Goal: Task Accomplishment & Management: Manage account settings

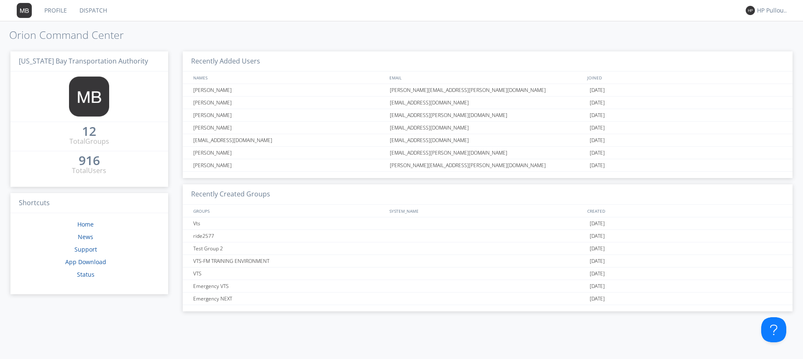
click at [90, 158] on div "916" at bounding box center [89, 160] width 21 height 8
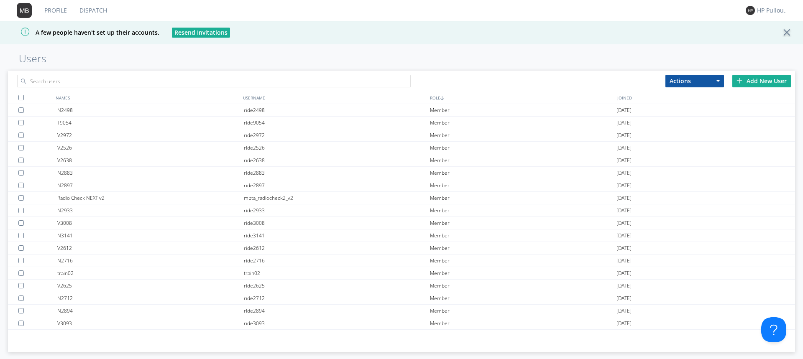
click at [755, 79] on div "Add New User" at bounding box center [761, 81] width 59 height 13
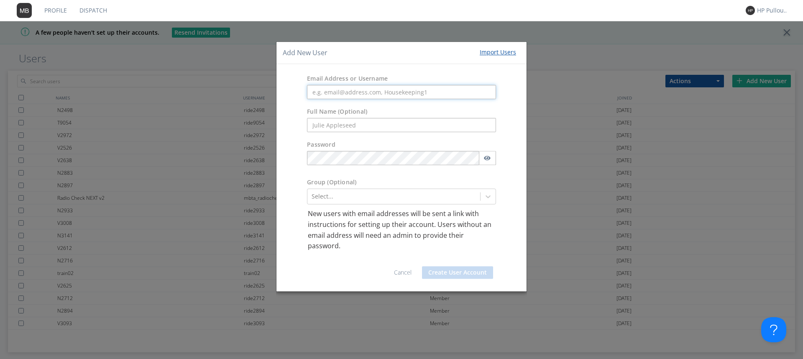
click at [410, 94] on input "text" at bounding box center [401, 92] width 189 height 14
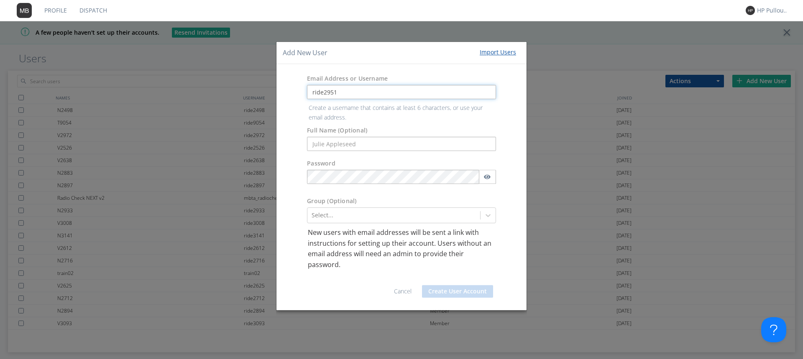
type input "ride2951"
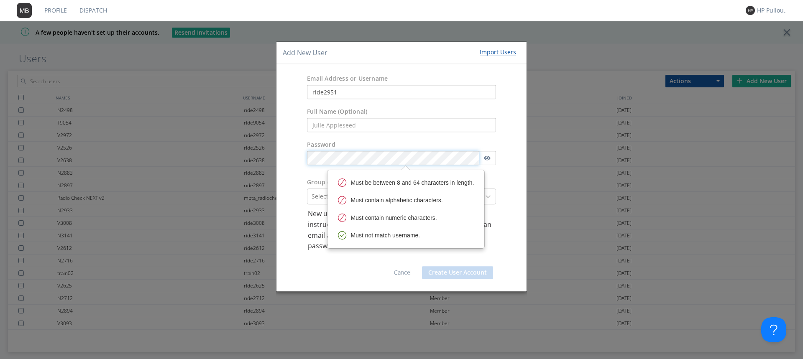
click at [392, 176] on body "Profile Dispatch HP Pullout 1 A few people haven't set up their accounts. Resen…" at bounding box center [401, 179] width 803 height 359
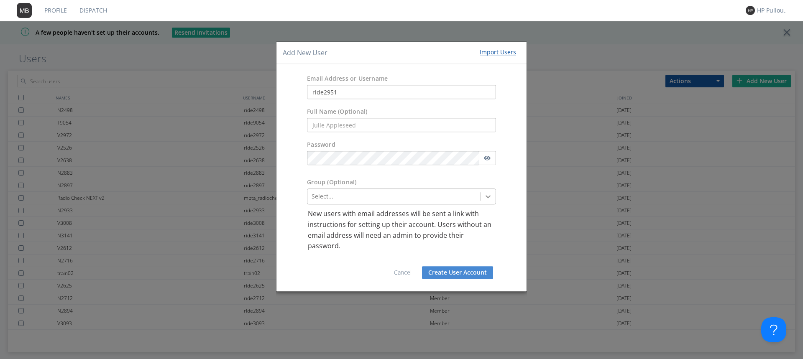
click at [487, 194] on icon at bounding box center [488, 197] width 8 height 8
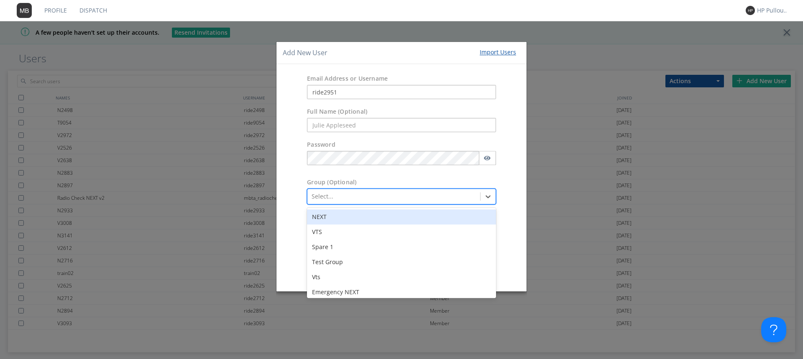
click at [348, 224] on div "NEXT" at bounding box center [401, 217] width 189 height 15
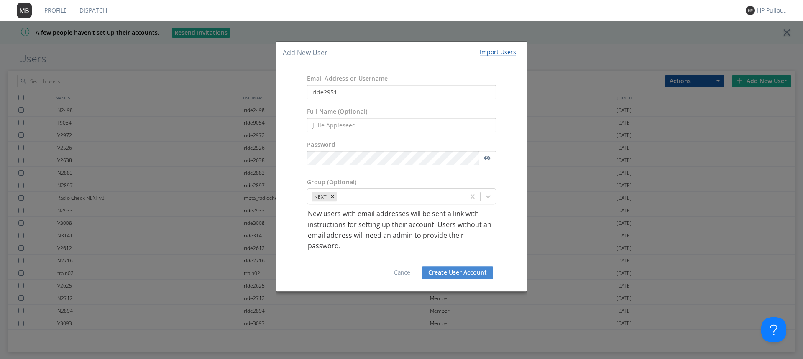
click at [442, 273] on button "Create User Account" at bounding box center [457, 272] width 71 height 13
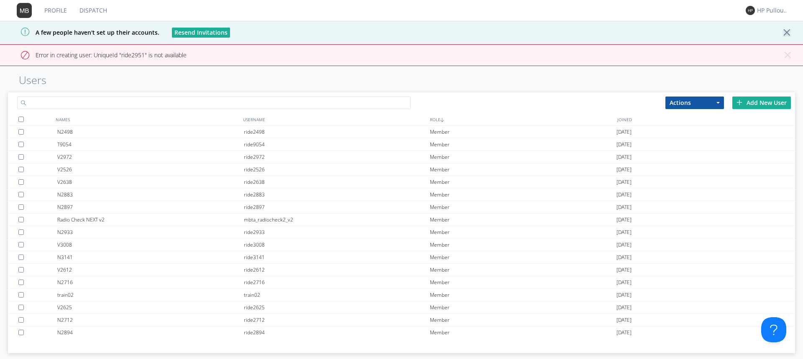
click at [110, 108] on input "text" at bounding box center [213, 103] width 393 height 13
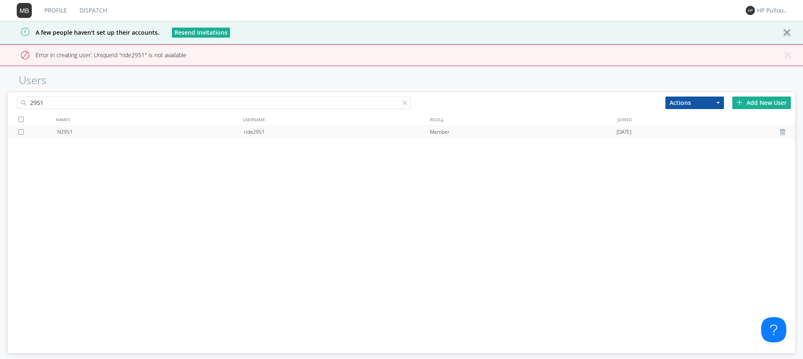
type input "2951"
click at [26, 132] on div at bounding box center [22, 131] width 8 height 5
click at [95, 151] on div "N2951 ride2951 Member [DATE]" at bounding box center [401, 232] width 787 height 212
click at [271, 135] on div "ride2951" at bounding box center [337, 132] width 186 height 13
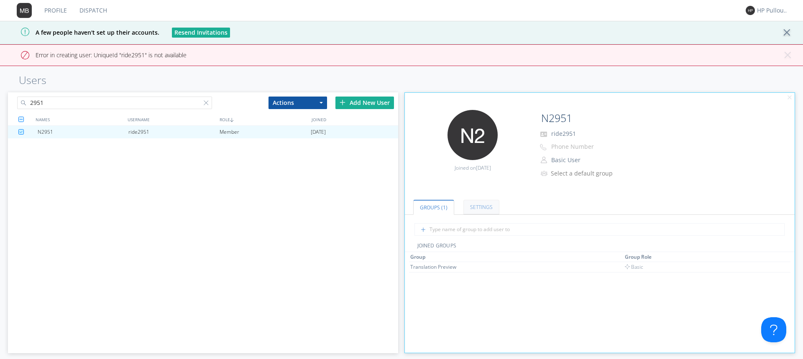
click at [467, 207] on link "Settings" at bounding box center [481, 207] width 36 height 15
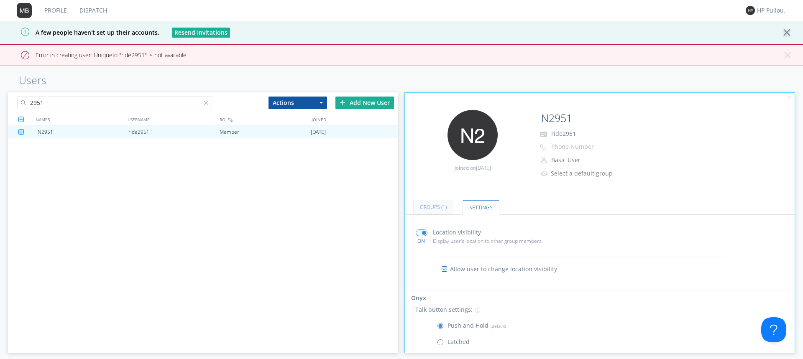
click at [439, 207] on link "Groups (1)" at bounding box center [433, 207] width 40 height 15
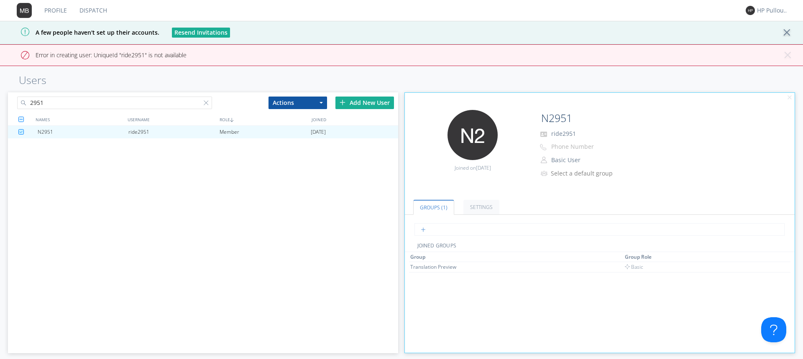
click at [480, 228] on input "text" at bounding box center [599, 229] width 370 height 13
type input "next"
click at [440, 268] on div "NEXT" at bounding box center [441, 266] width 63 height 7
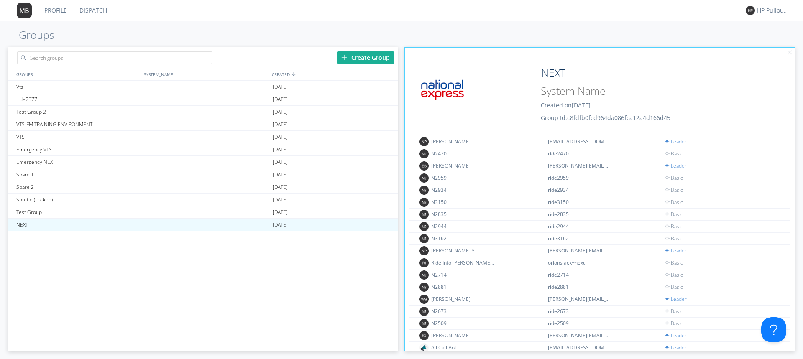
scroll to position [6159, 0]
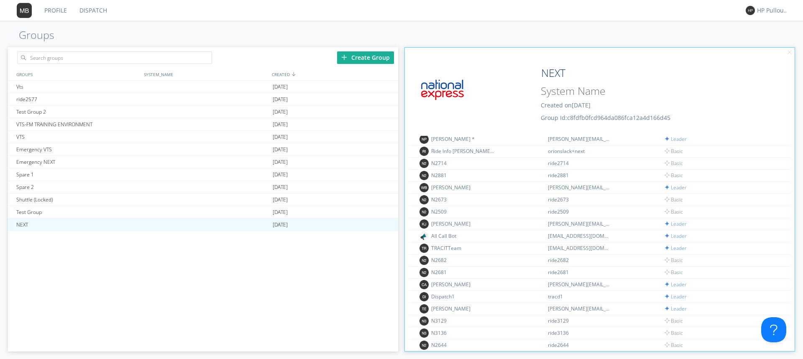
click at [303, 276] on div "Vts [DATE] ride2577 [DATE] Test Group 2 [DATE] VTS-FM TRAINING ENVIRONMENT [DAT…" at bounding box center [203, 204] width 390 height 247
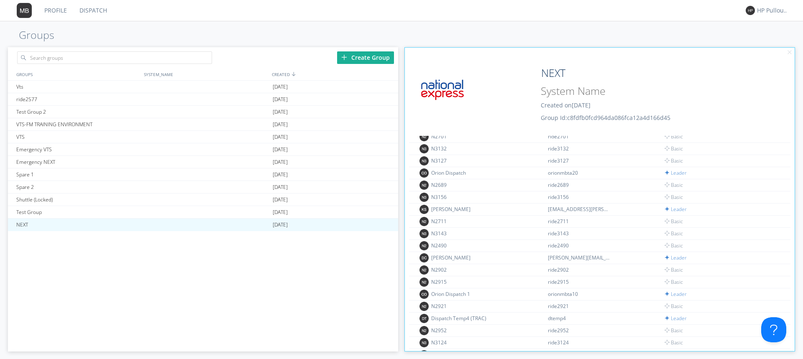
scroll to position [0, 0]
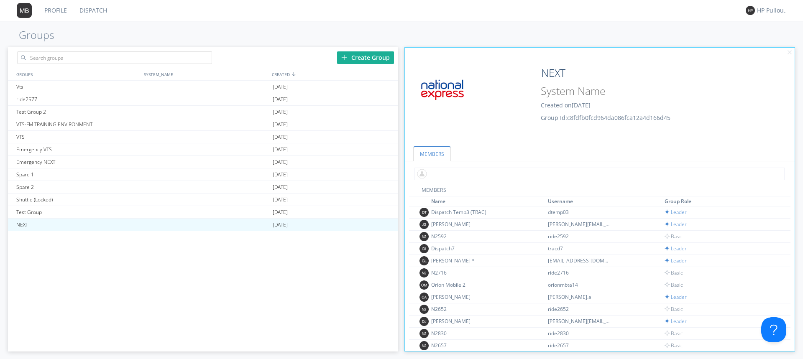
click at [510, 172] on input "text" at bounding box center [599, 174] width 370 height 13
click at [349, 258] on div "Vts [DATE] ride2577 [DATE] Test Group 2 [DATE] VTS-FM TRAINING ENVIRONMENT [DAT…" at bounding box center [203, 204] width 390 height 247
click at [457, 172] on input "2951" at bounding box center [599, 174] width 370 height 13
click at [469, 174] on input "2952" at bounding box center [599, 174] width 370 height 13
type input "2952"
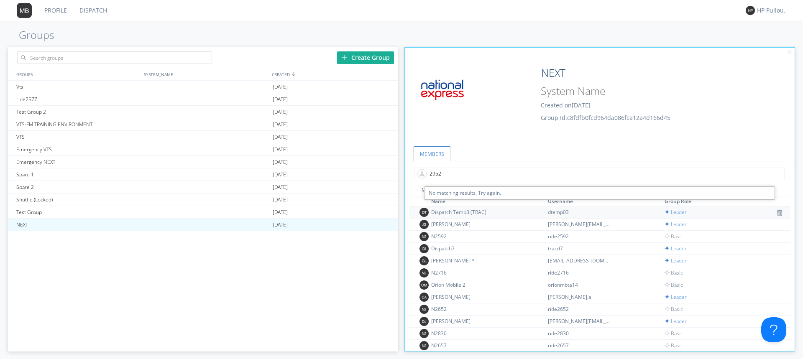
click at [468, 210] on div "Dispatch Temp3 (TRAC)" at bounding box center [462, 212] width 63 height 7
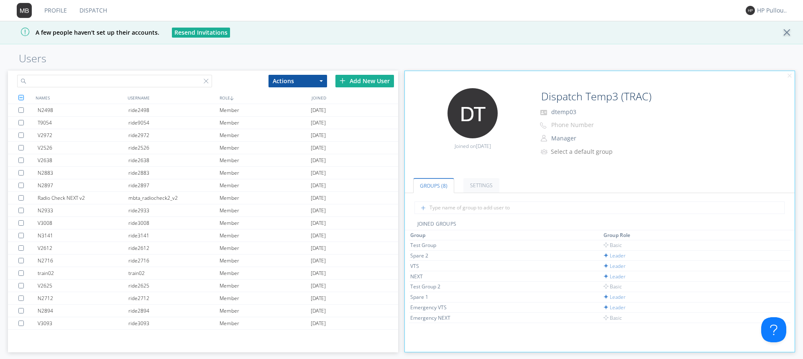
click at [70, 80] on input "text" at bounding box center [114, 81] width 195 height 13
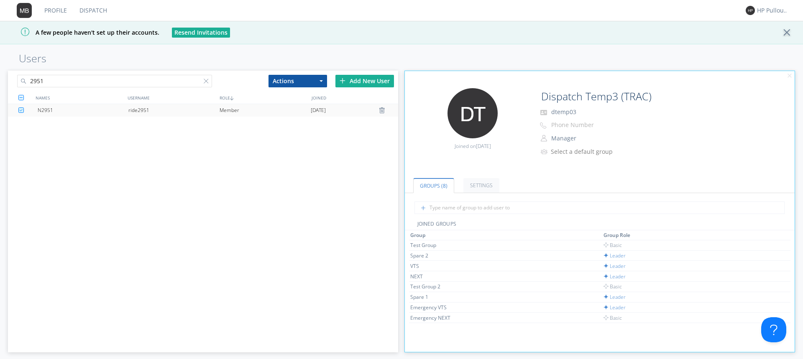
type input "2951"
click at [259, 113] on div "Member" at bounding box center [264, 110] width 91 height 13
type input "N2951"
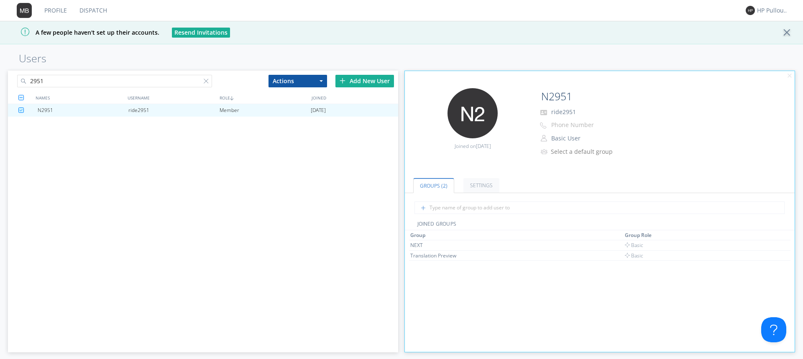
click at [310, 84] on button "Actions" at bounding box center [297, 81] width 59 height 13
click at [306, 96] on link "Add to Group" at bounding box center [298, 95] width 58 height 11
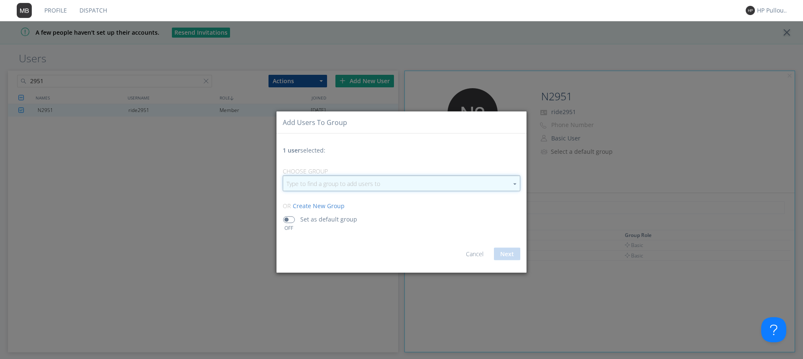
click at [325, 187] on input "button" at bounding box center [401, 183] width 237 height 15
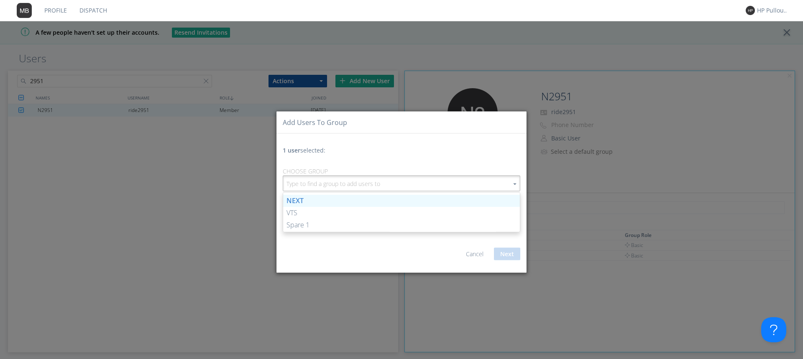
click at [298, 203] on link "NEXT" at bounding box center [401, 201] width 237 height 12
type input "NEXT"
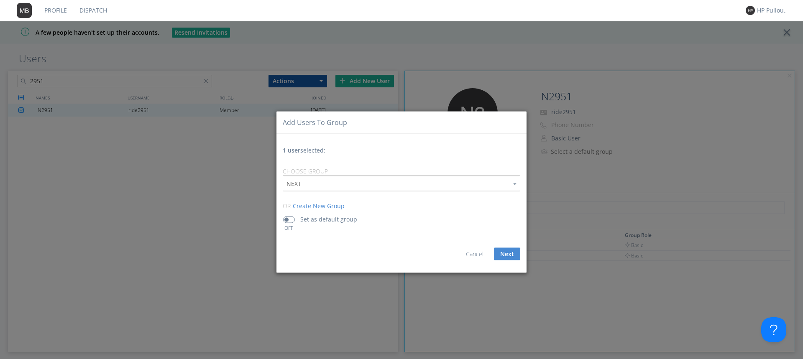
click at [285, 218] on span at bounding box center [289, 220] width 12 height 7
click at [0, 0] on input "checkbox" at bounding box center [0, 0] width 0 height 0
click at [506, 256] on button "Next" at bounding box center [507, 254] width 26 height 13
click at [508, 254] on button "Next" at bounding box center [507, 254] width 26 height 13
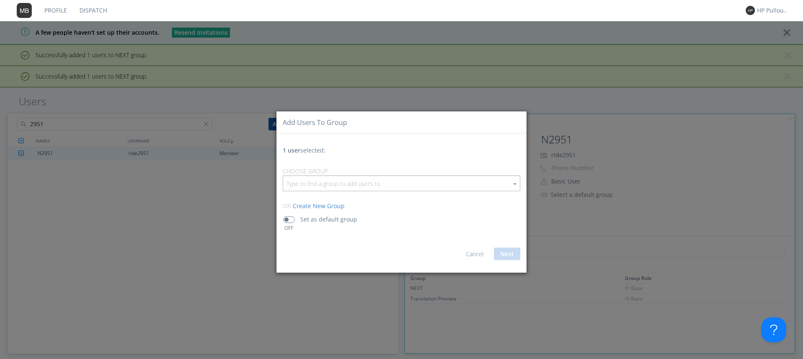
click at [88, 214] on div "Add users to group 1 user selected: Choose Group NEXT VTS Spare 1 Test Group Vt…" at bounding box center [401, 179] width 803 height 359
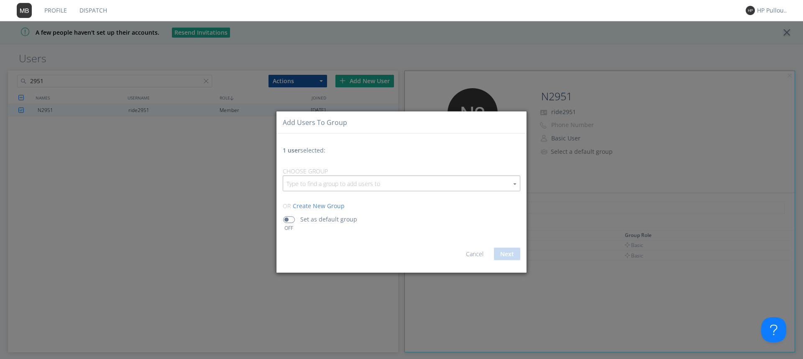
click at [471, 252] on link "Cancel" at bounding box center [475, 254] width 18 height 8
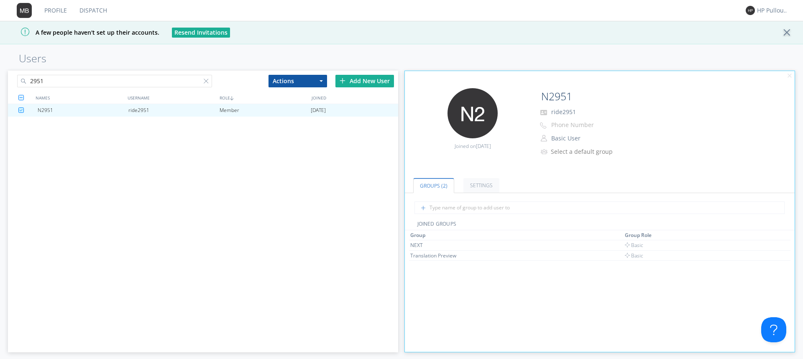
click at [86, 10] on link "Dispatch" at bounding box center [93, 10] width 40 height 21
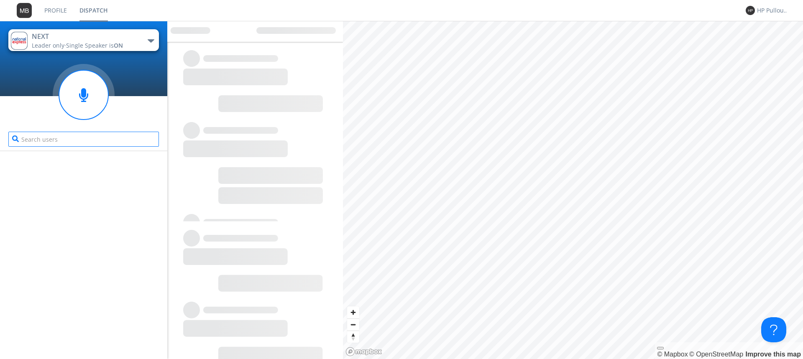
click at [61, 137] on input "text" at bounding box center [83, 139] width 151 height 15
type input "2951"
click at [56, 156] on div at bounding box center [83, 255] width 167 height 208
click at [153, 139] on div at bounding box center [155, 141] width 8 height 8
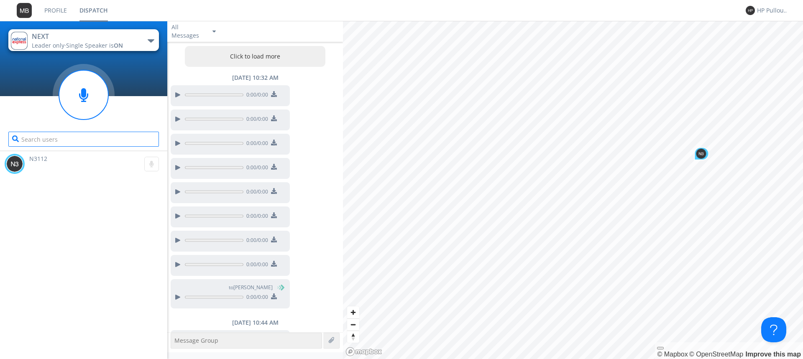
click at [146, 139] on input "text" at bounding box center [83, 139] width 151 height 15
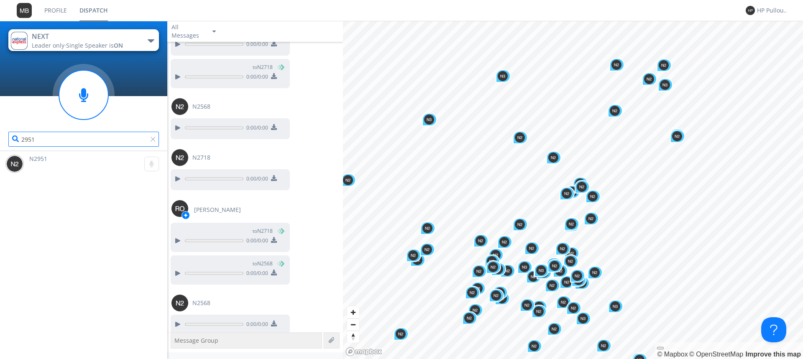
scroll to position [775, 0]
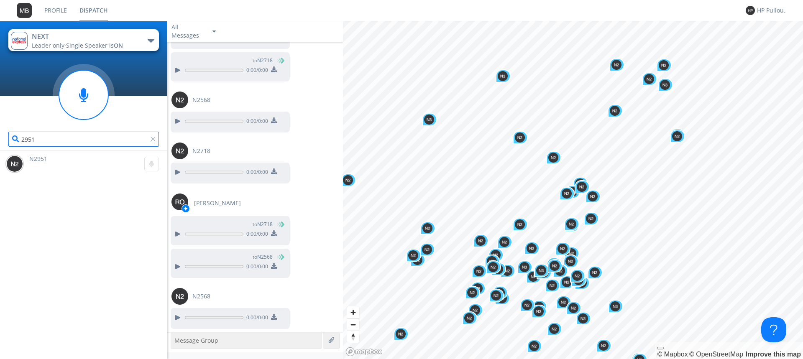
type input "2951"
click at [75, 160] on div "N2951 0:00" at bounding box center [85, 163] width 163 height 25
